Goal: Check status: Check status

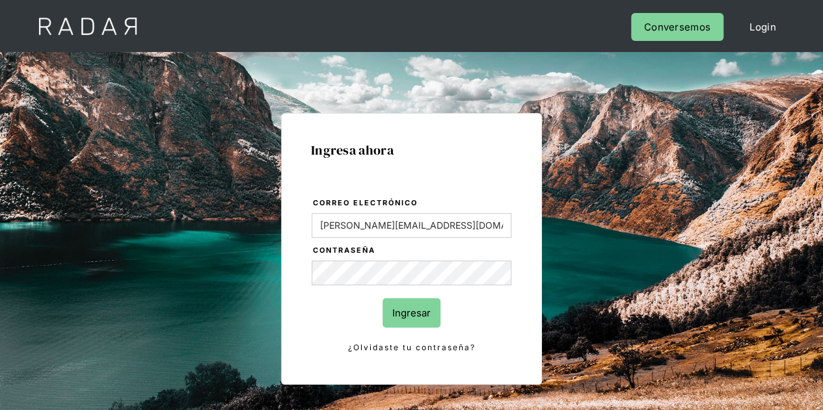
click at [413, 321] on input "Ingresar" at bounding box center [411, 313] width 58 height 29
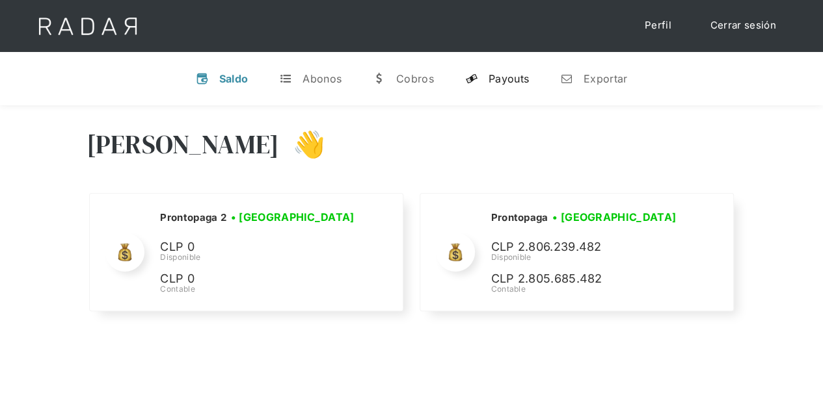
click at [505, 75] on div "Payouts" at bounding box center [509, 78] width 40 height 13
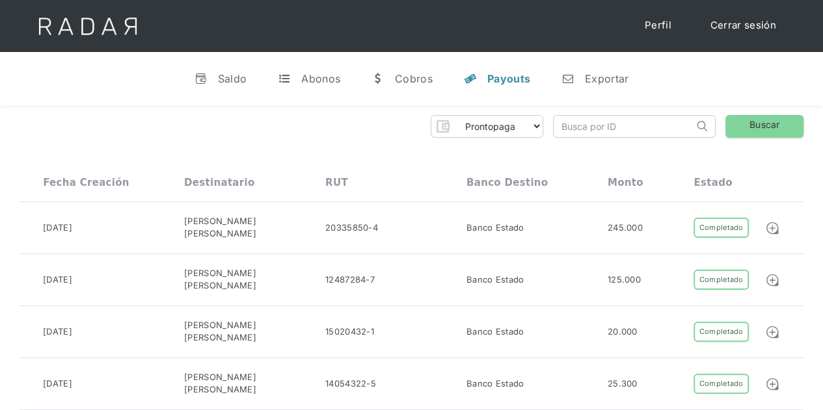
click at [615, 124] on input "search" at bounding box center [624, 126] width 140 height 21
paste input "77c34bee-f463-4ed4-a227-c8ab9f41a97b"
type input "77c34bee-f463-4ed4-a227-c8ab9f41a97b"
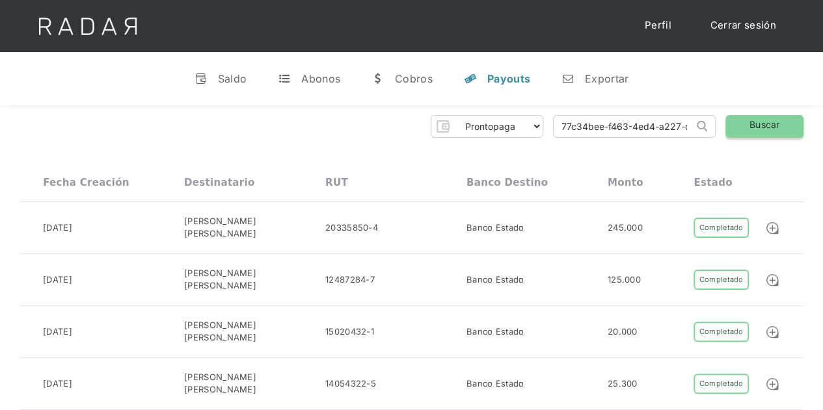
click at [759, 129] on link "Buscar" at bounding box center [764, 126] width 78 height 23
